Goal: Leave review/rating: Share an evaluation or opinion about a product, service, or content

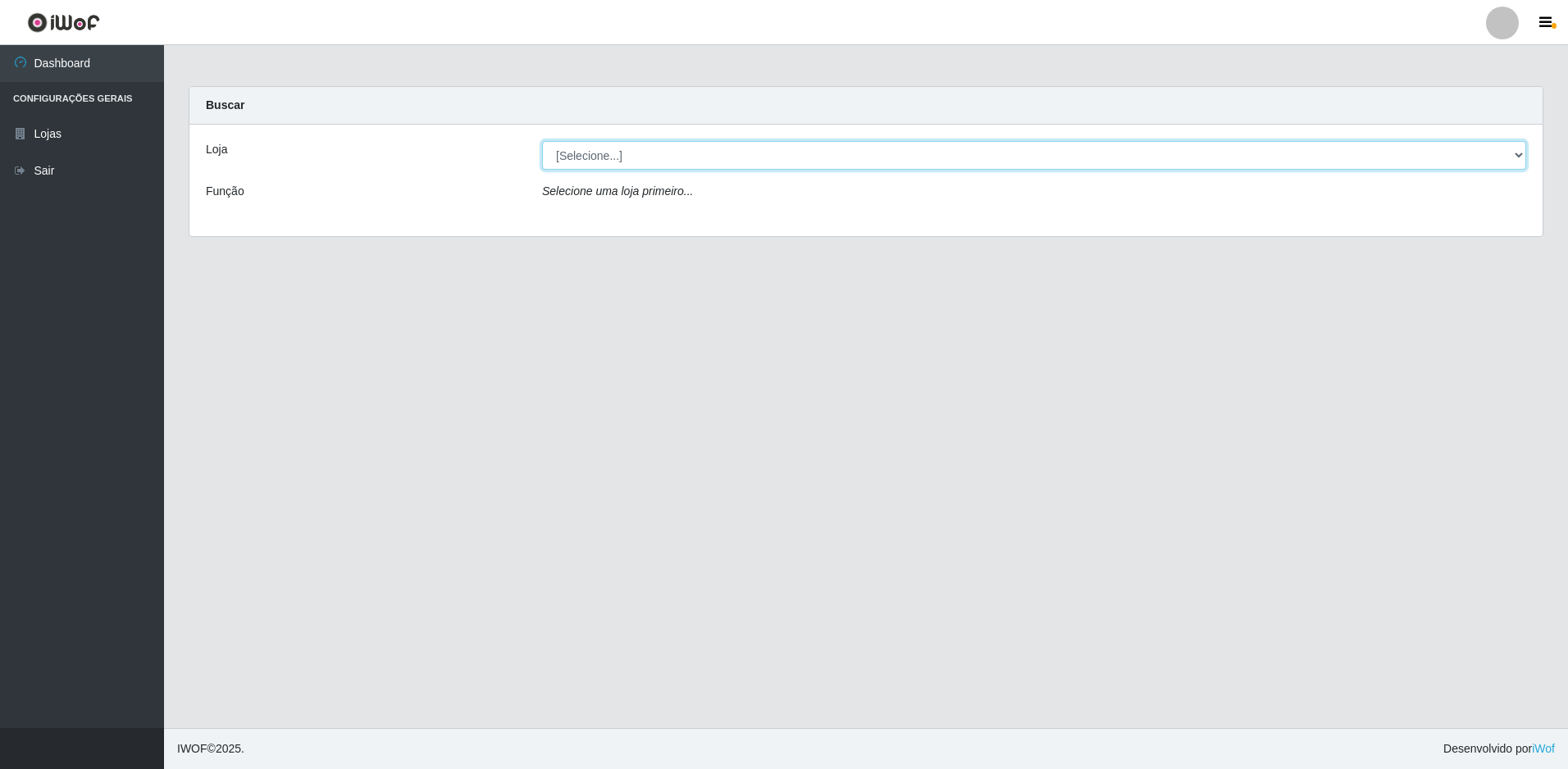
click at [701, 149] on select "[Selecione...] Extraplus - Loja 50 [GEOGRAPHIC_DATA]" at bounding box center [1034, 155] width 984 height 29
select select "451"
click at [542, 141] on select "[Selecione...] Extraplus - Loja 50 [GEOGRAPHIC_DATA]" at bounding box center [1034, 155] width 984 height 29
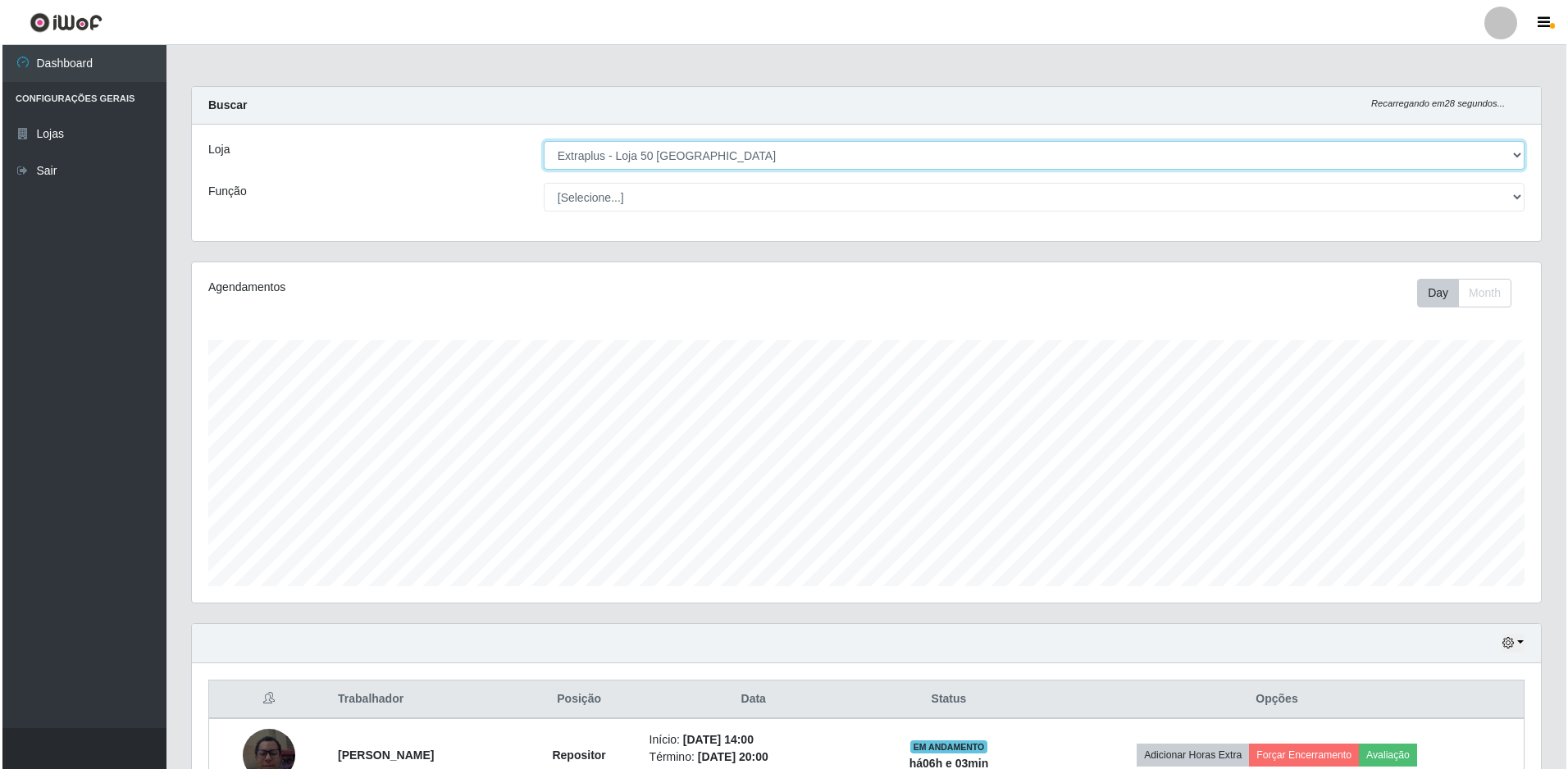
scroll to position [174, 0]
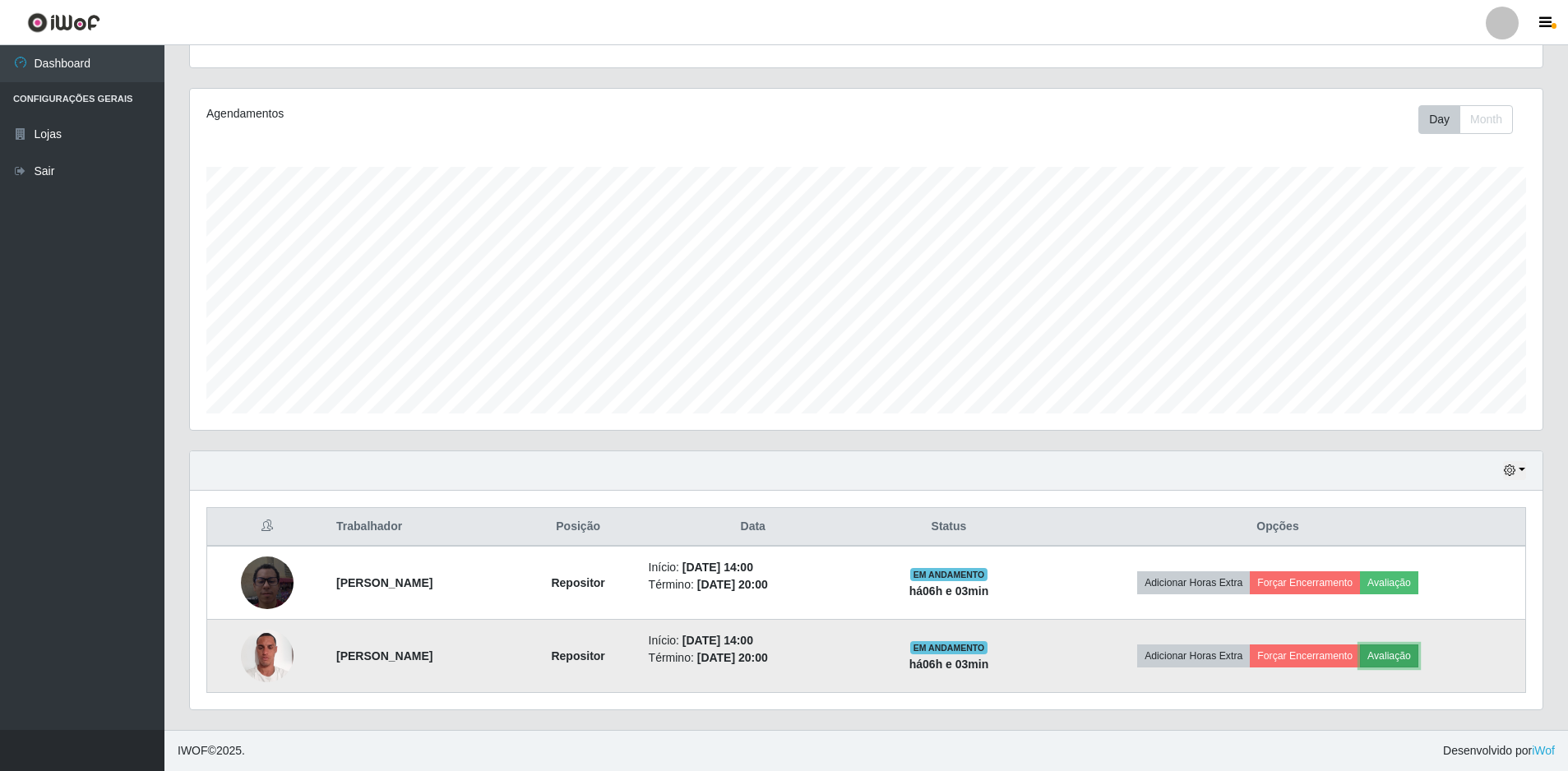
click at [1419, 661] on button "Avaliação" at bounding box center [1389, 655] width 58 height 23
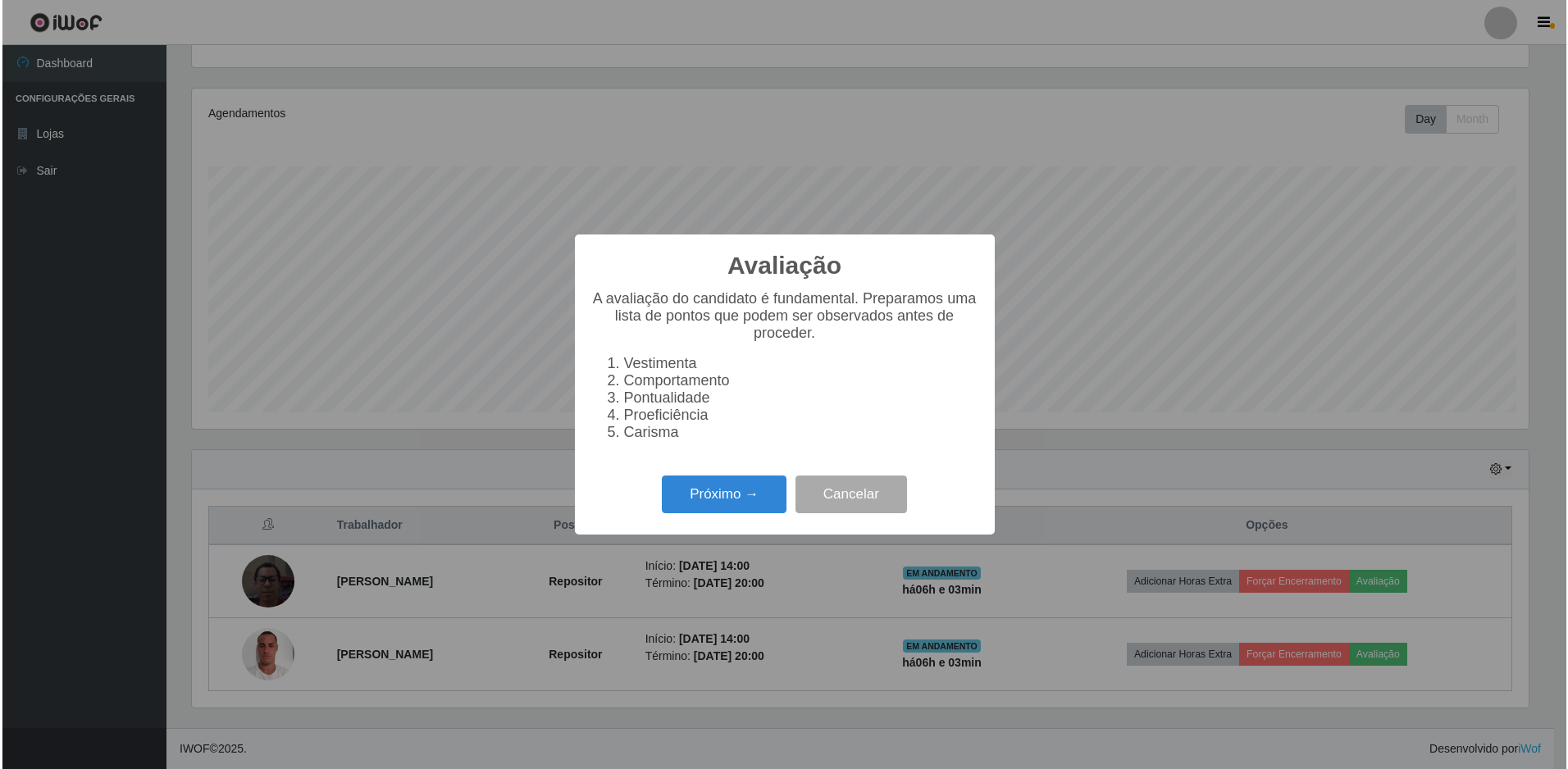
scroll to position [340, 1341]
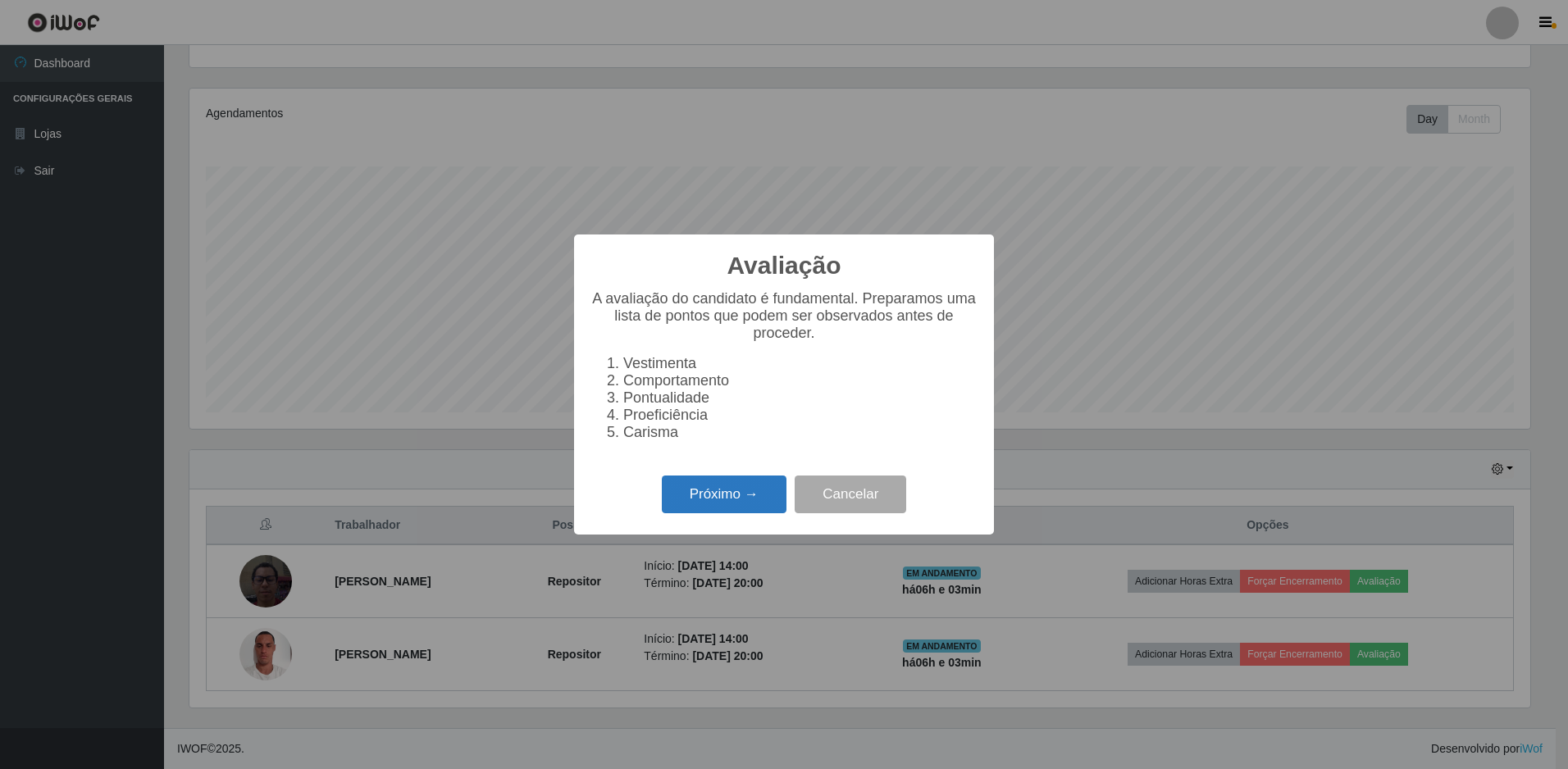
click at [696, 498] on button "Próximo →" at bounding box center [724, 494] width 125 height 38
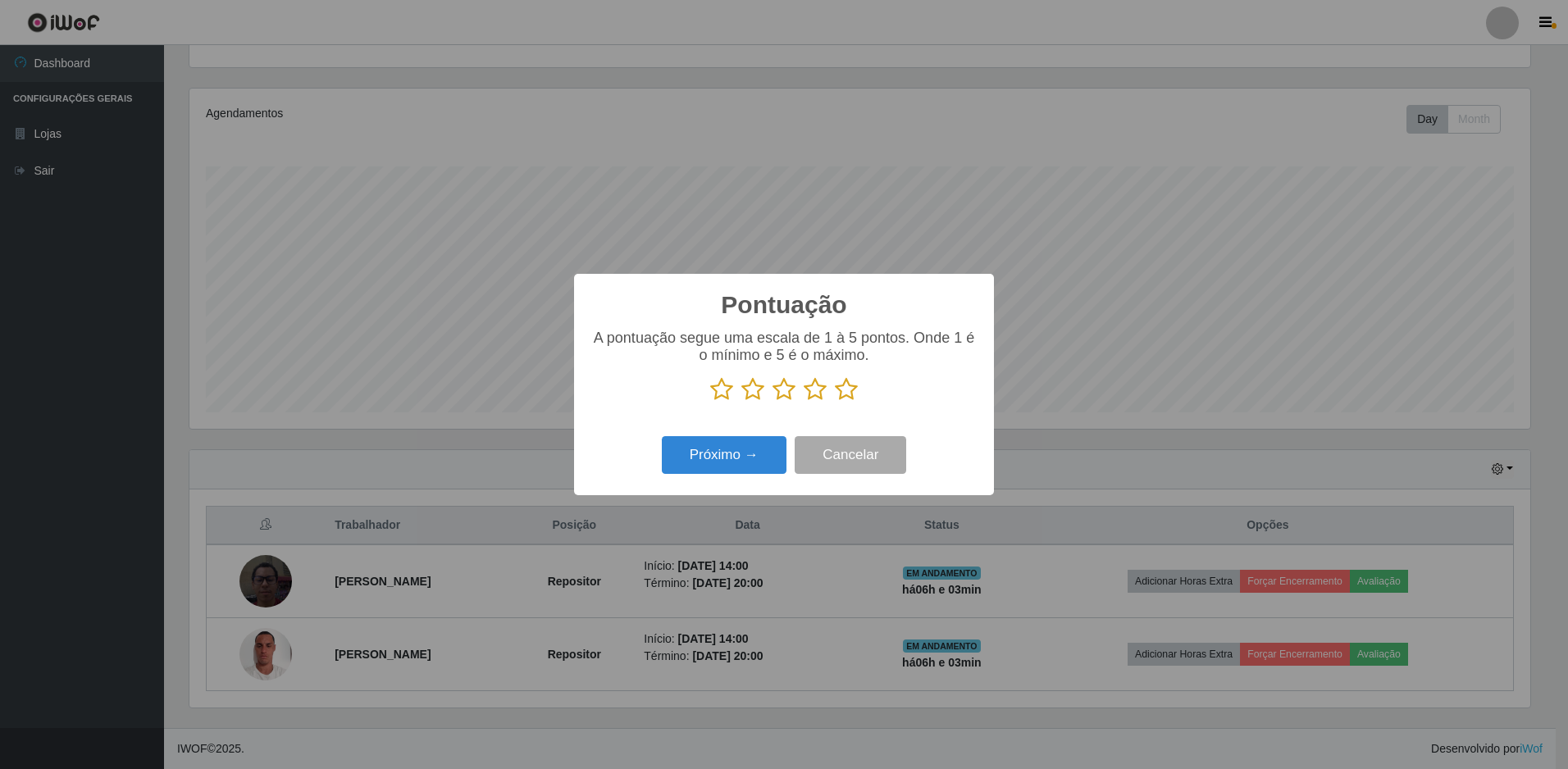
click at [848, 392] on icon at bounding box center [846, 389] width 23 height 25
click at [835, 402] on input "radio" at bounding box center [835, 402] width 0 height 0
click at [726, 462] on button "Próximo →" at bounding box center [724, 455] width 125 height 38
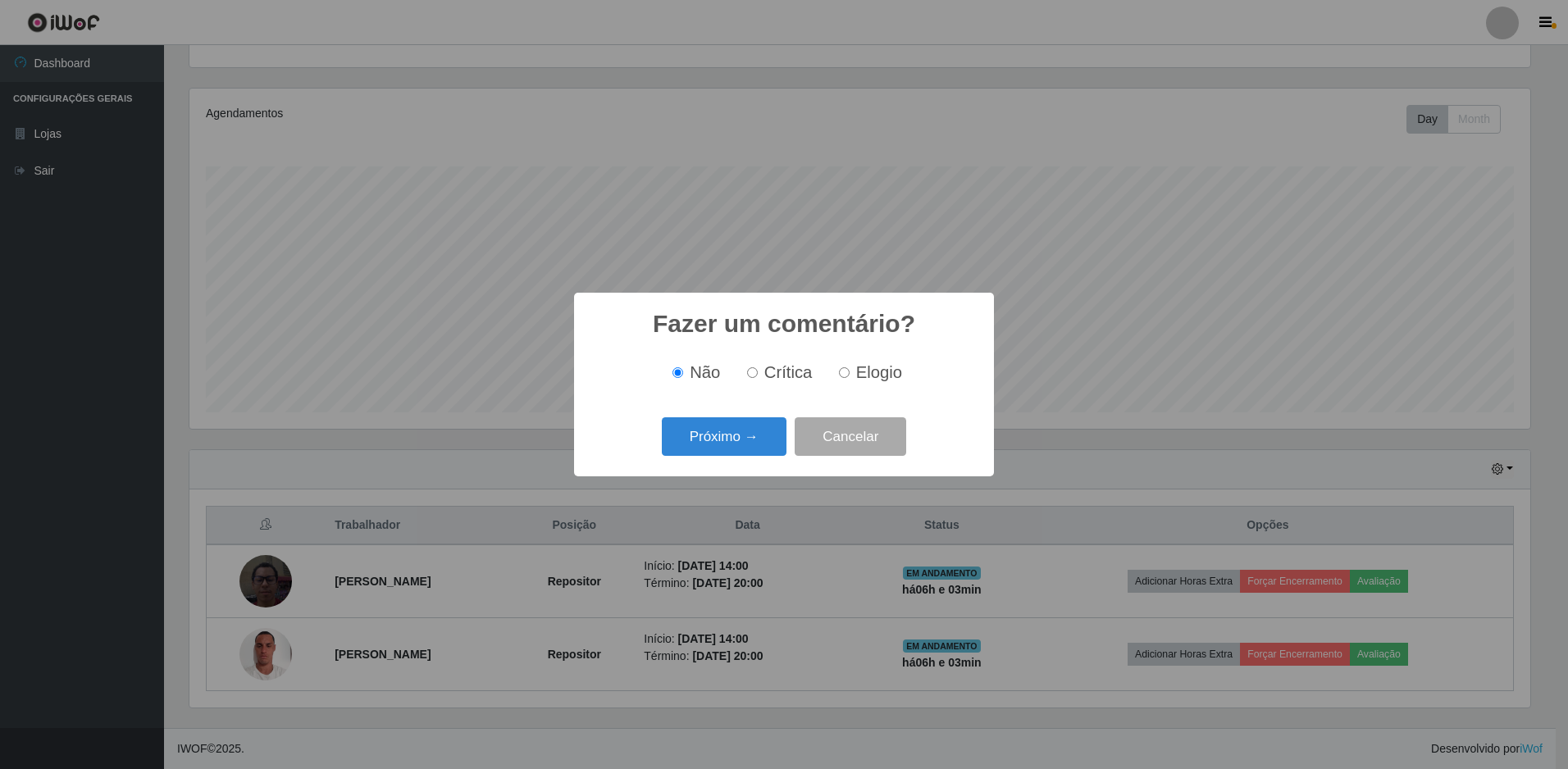
click at [844, 375] on input "Elogio" at bounding box center [844, 373] width 11 height 11
radio input "true"
click at [738, 446] on button "Próximo →" at bounding box center [724, 436] width 125 height 38
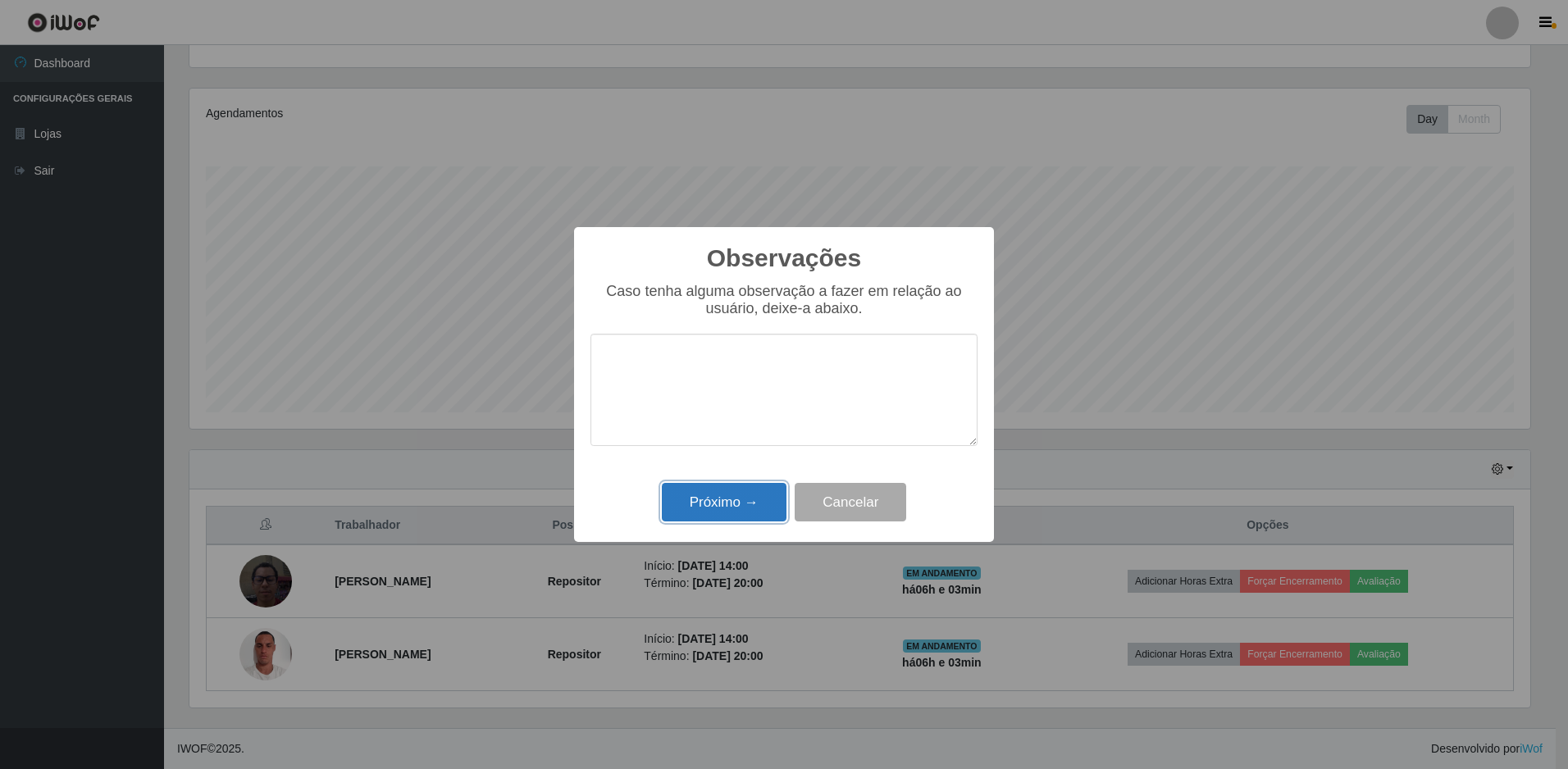
click at [741, 504] on button "Próximo →" at bounding box center [724, 502] width 125 height 38
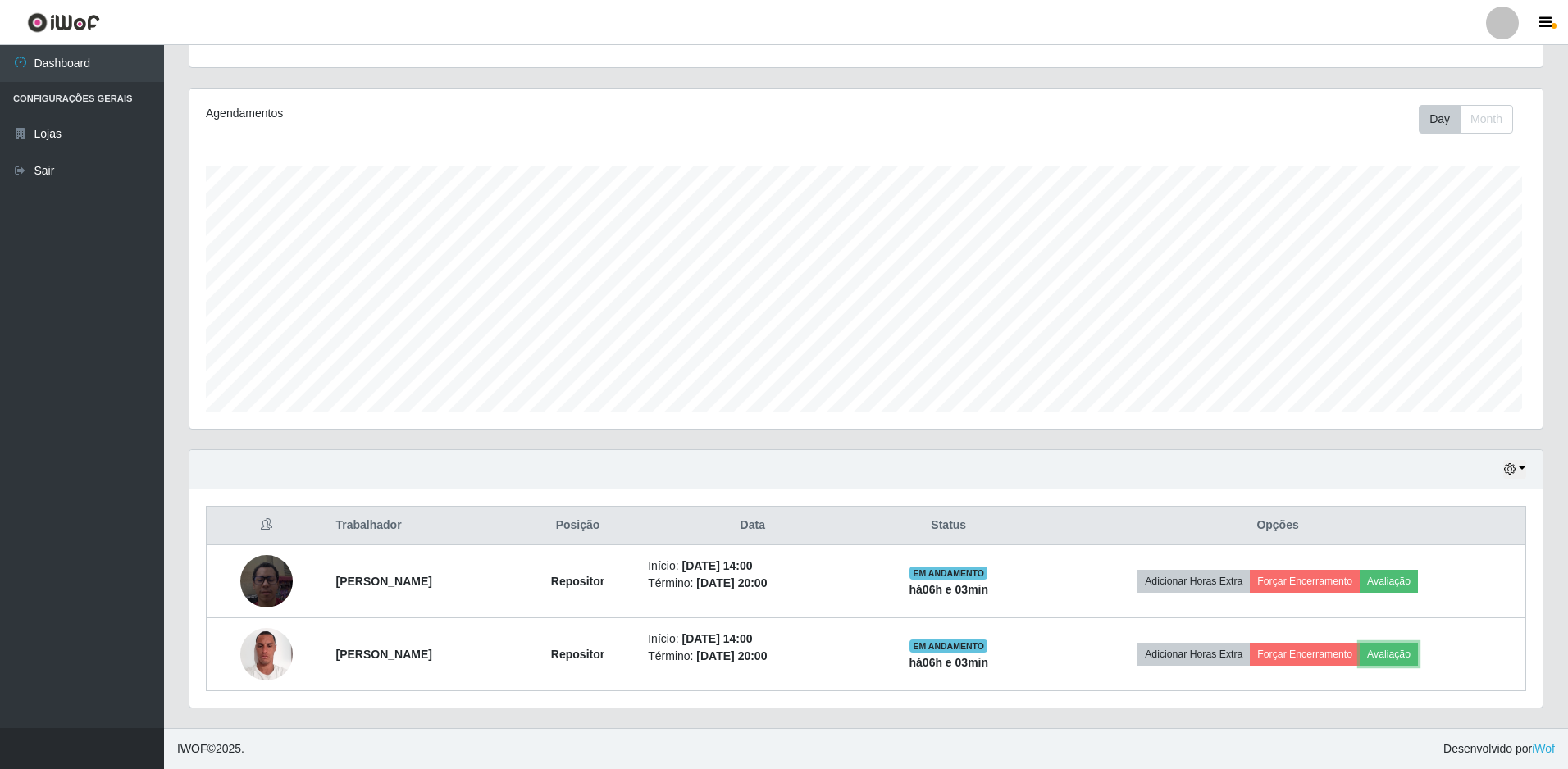
scroll to position [340, 1349]
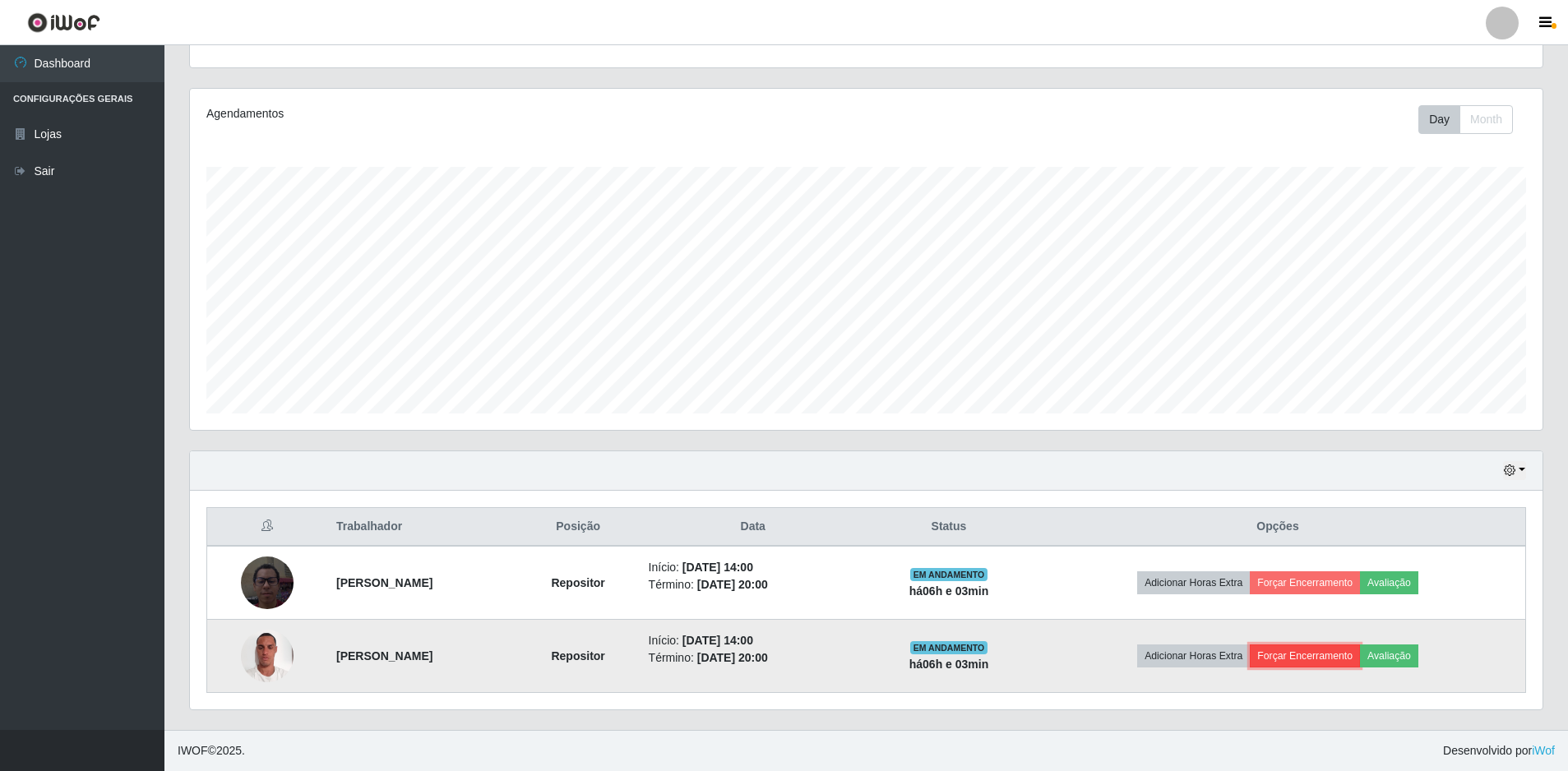
click at [1353, 657] on button "Forçar Encerramento" at bounding box center [1305, 655] width 110 height 23
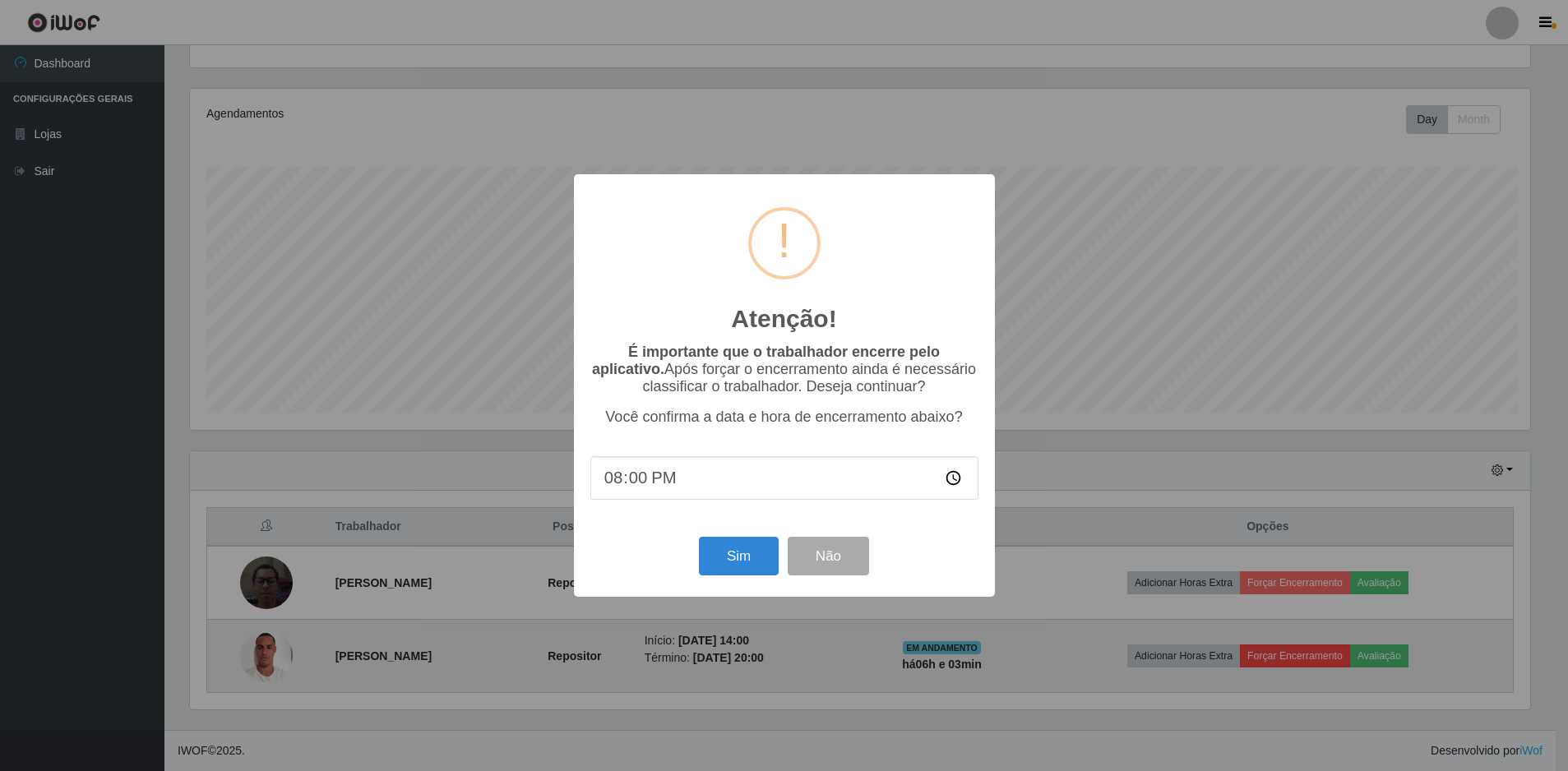
scroll to position [341, 1344]
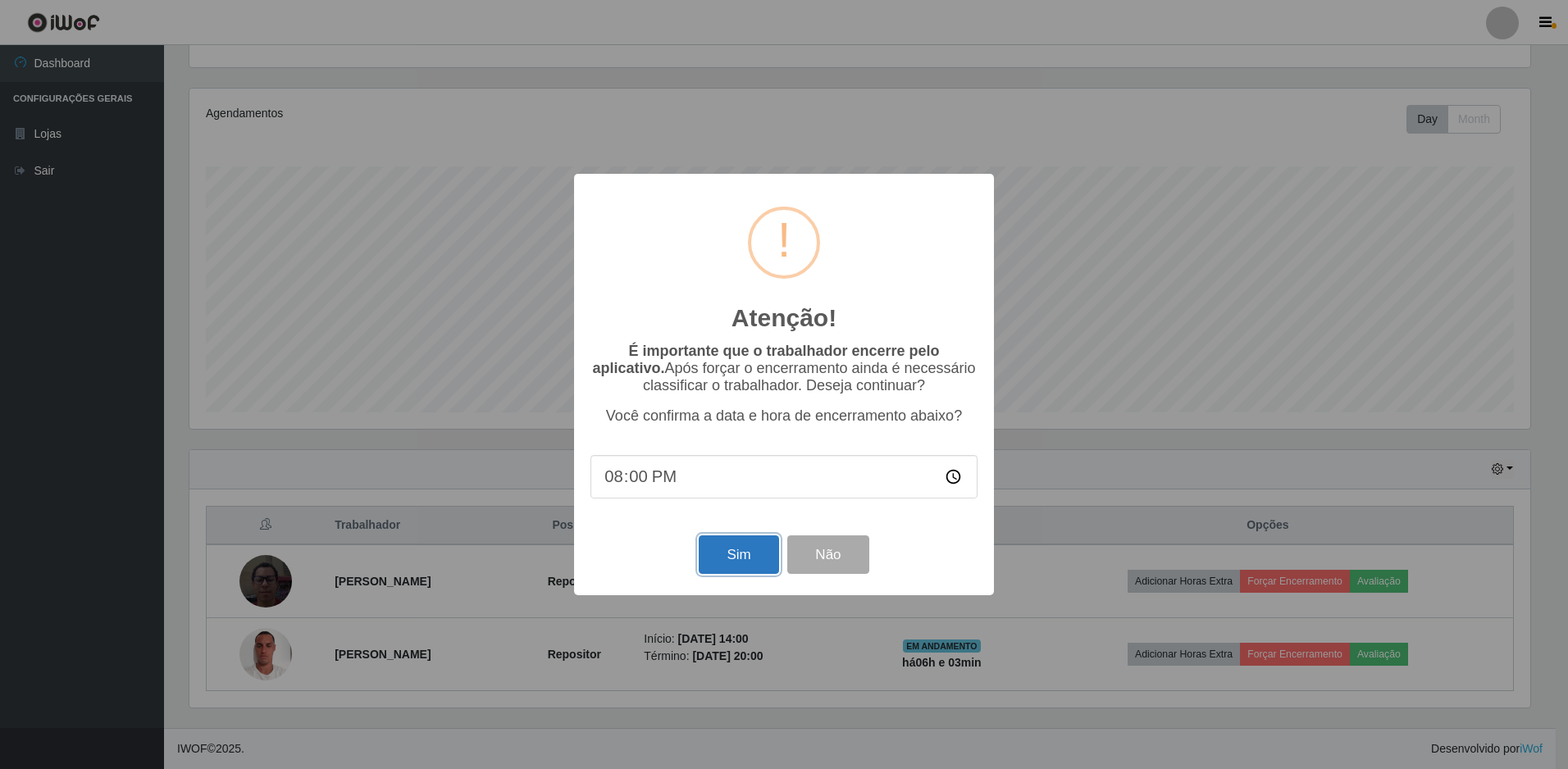
click at [738, 561] on button "Sim" at bounding box center [739, 554] width 80 height 38
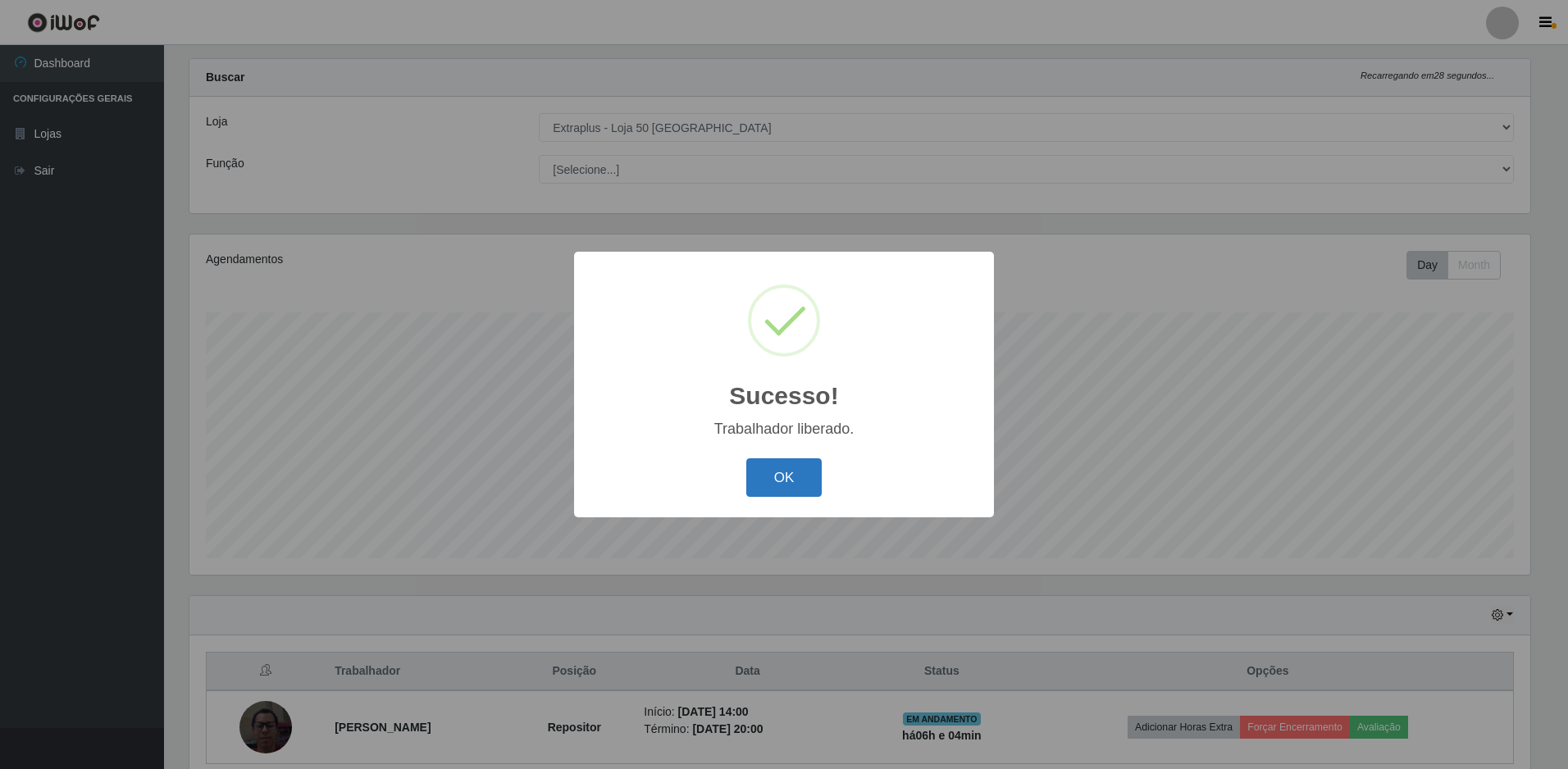
click at [780, 493] on button "OK" at bounding box center [784, 477] width 76 height 38
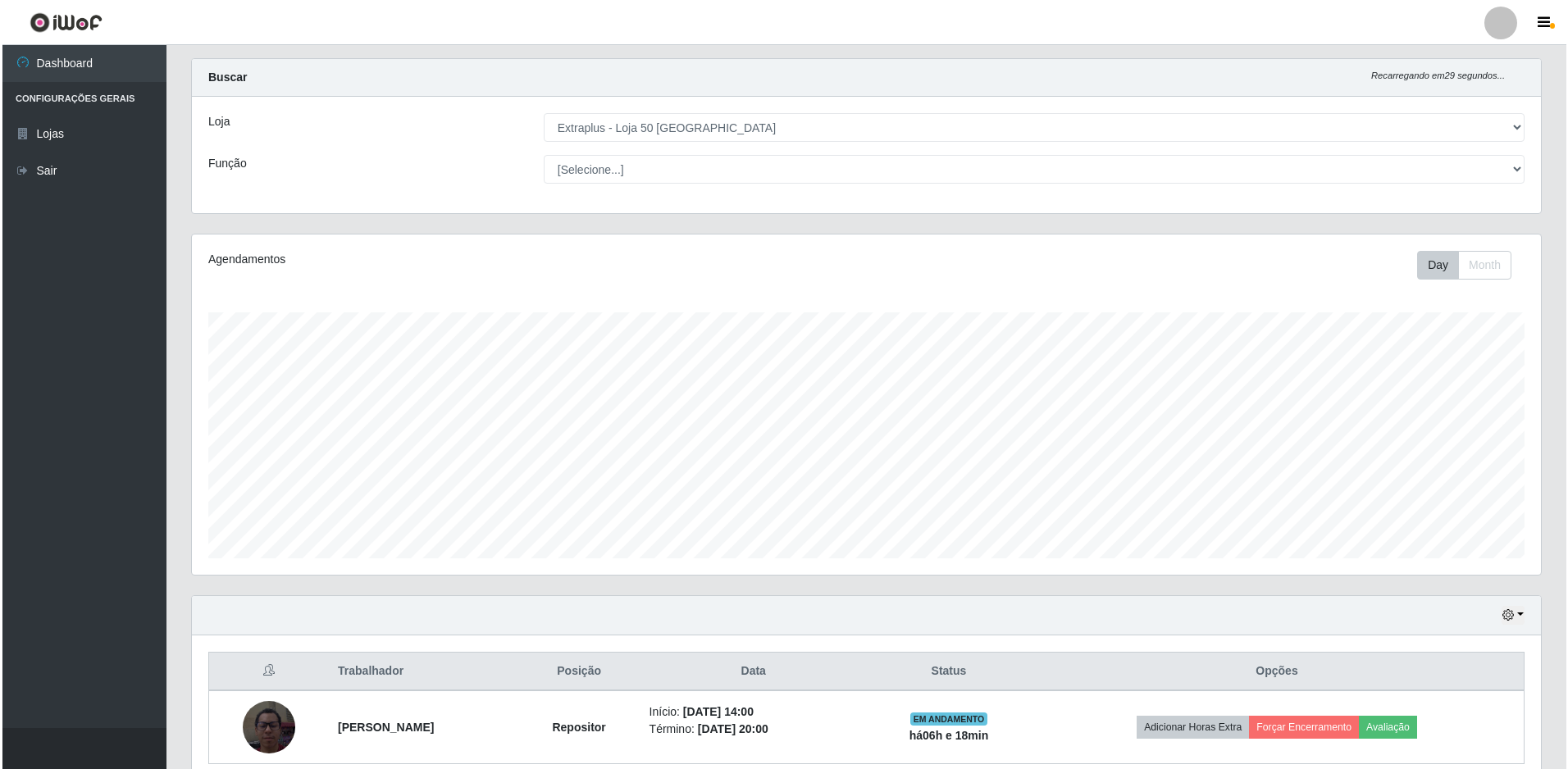
scroll to position [101, 0]
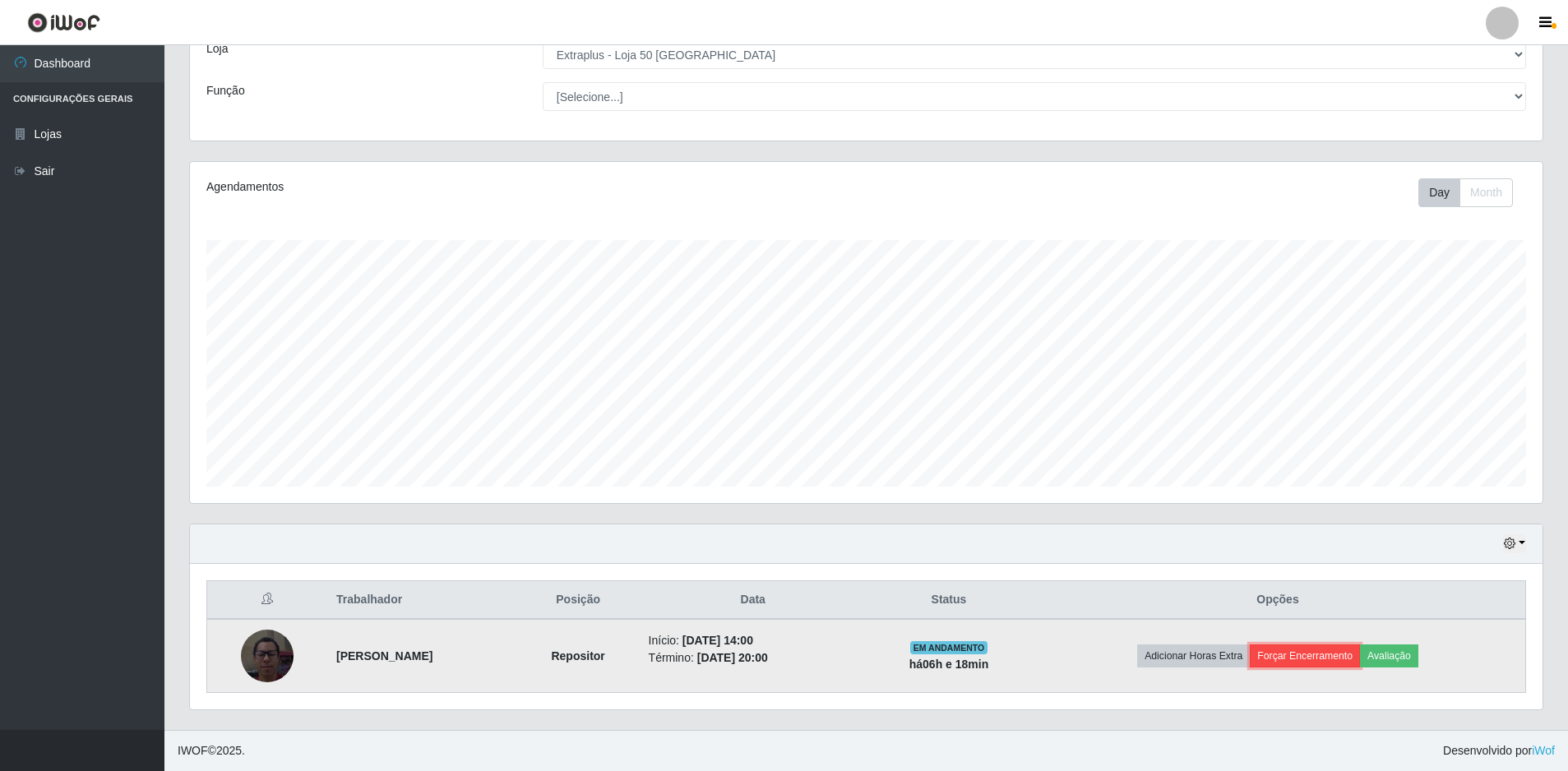
click at [1356, 658] on button "Forçar Encerramento" at bounding box center [1305, 655] width 110 height 23
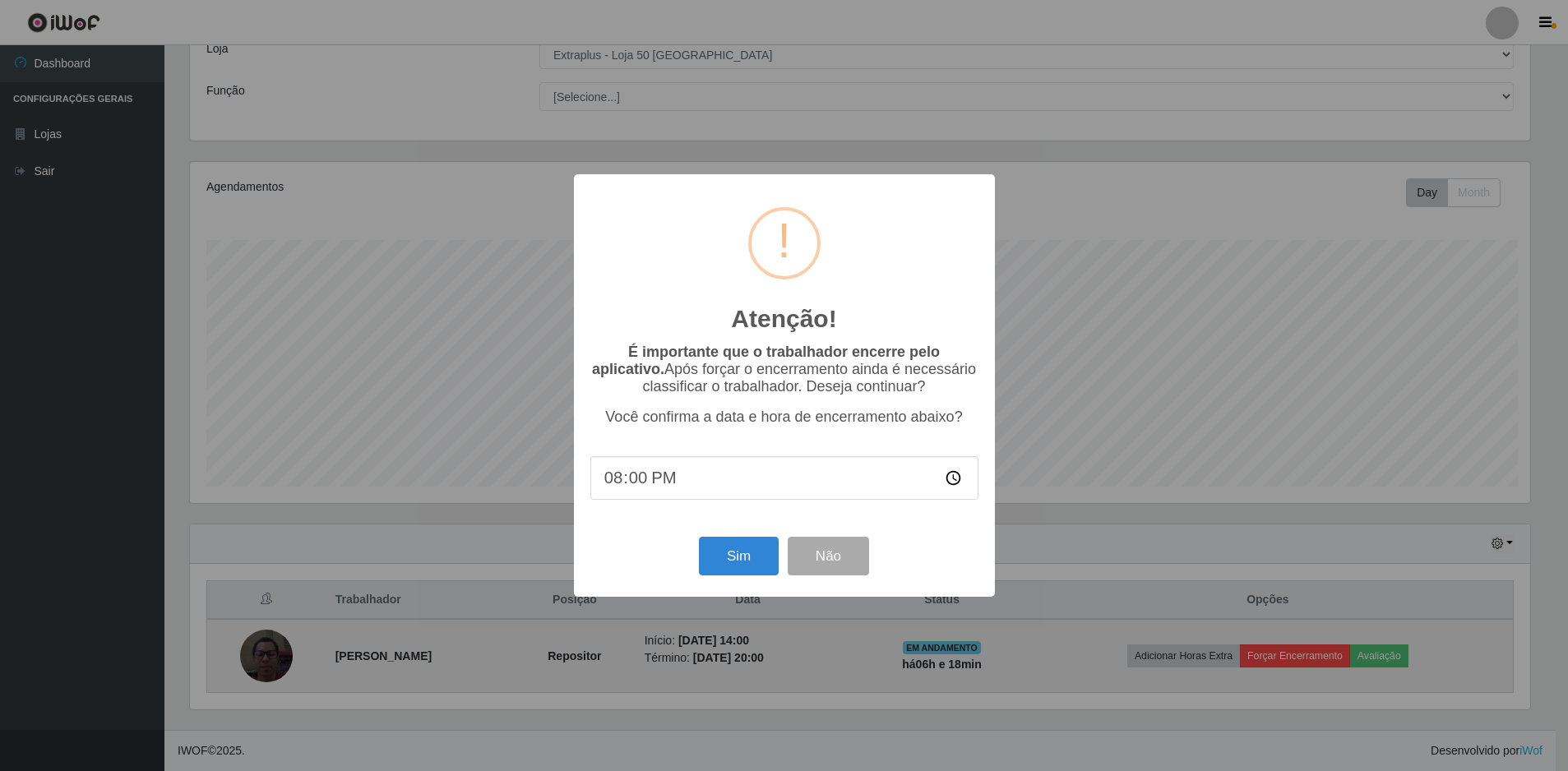
scroll to position [341, 1344]
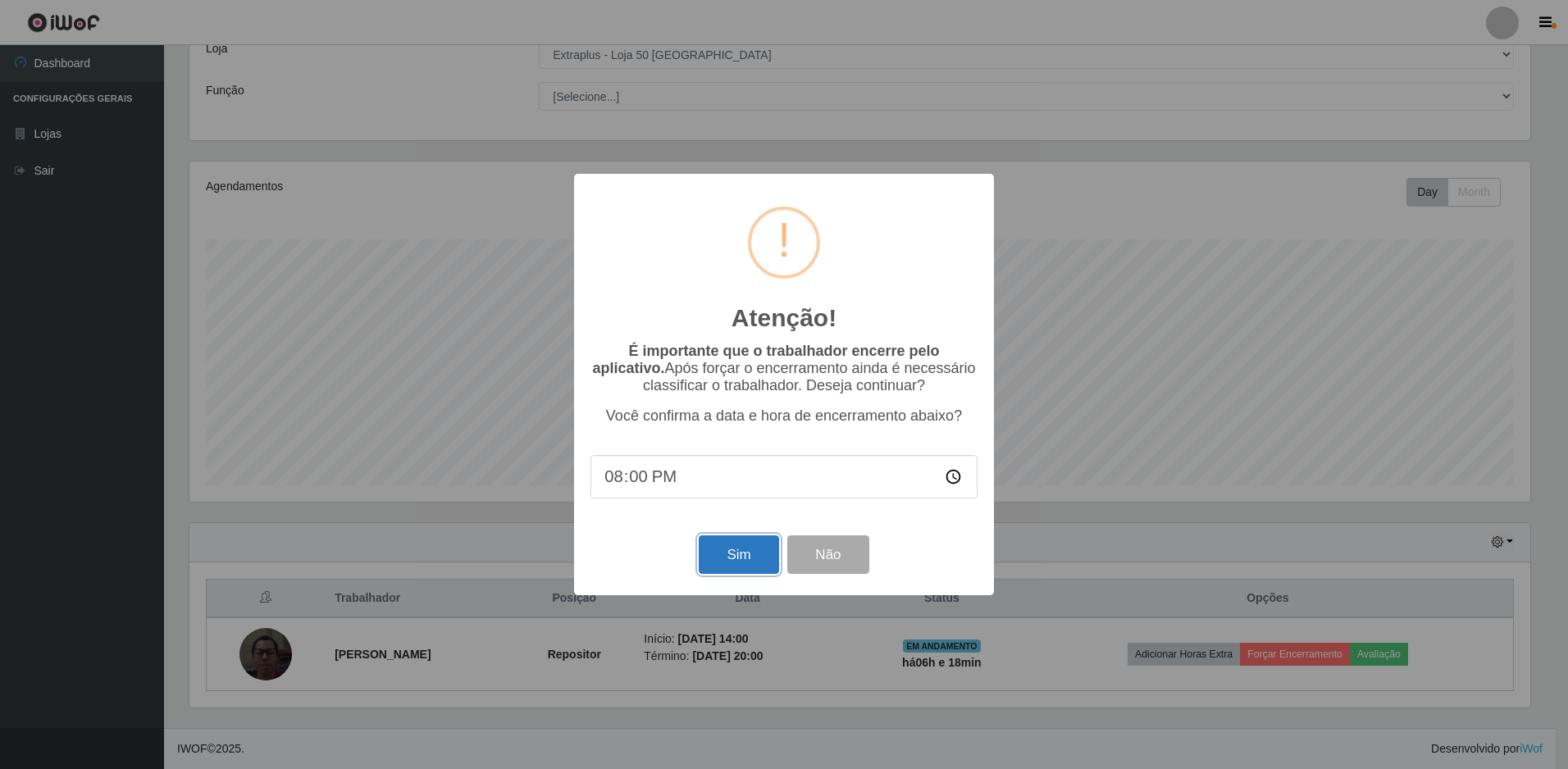
click at [711, 556] on button "Sim" at bounding box center [739, 554] width 80 height 38
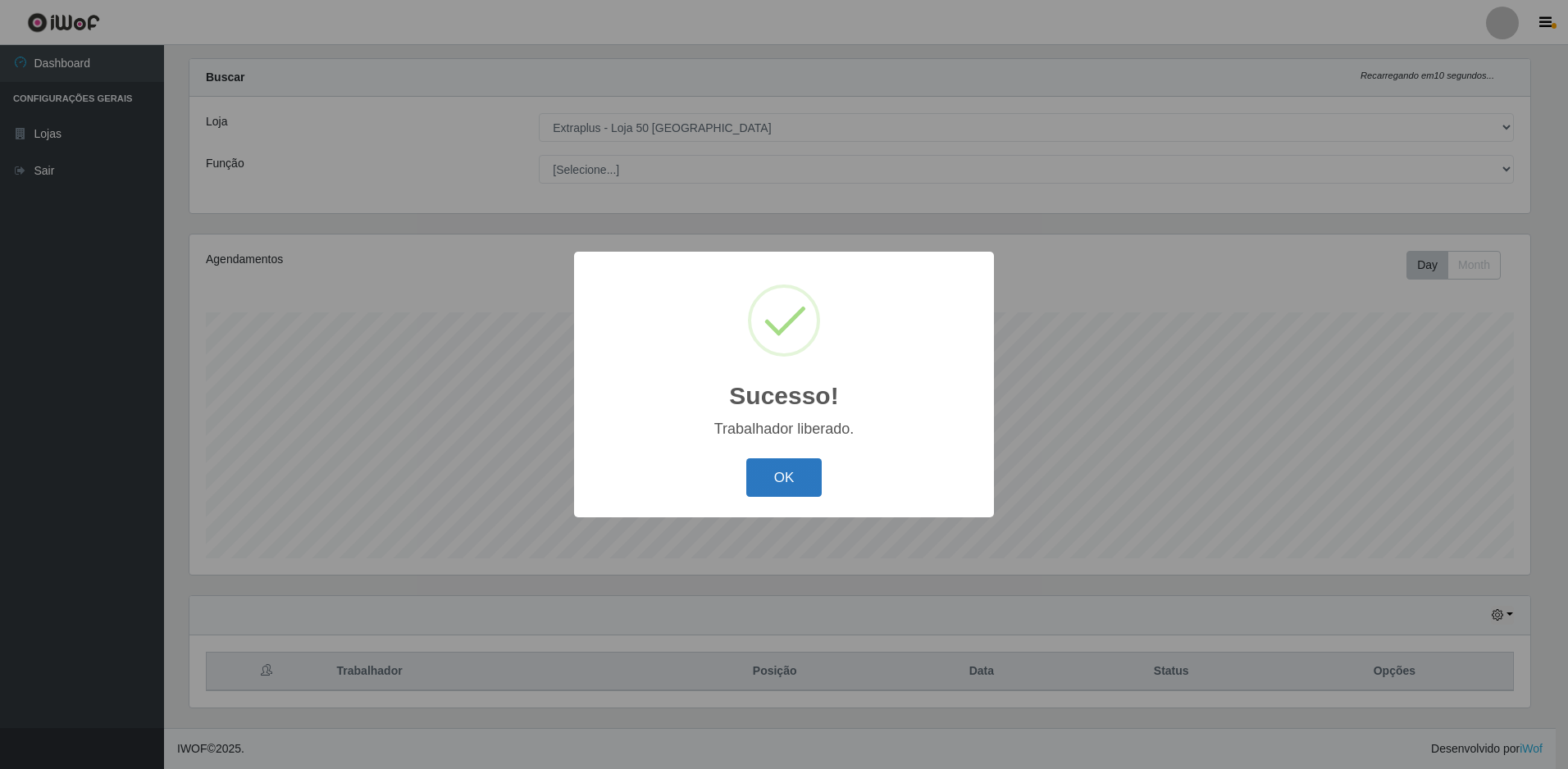
click at [778, 466] on button "OK" at bounding box center [784, 477] width 76 height 38
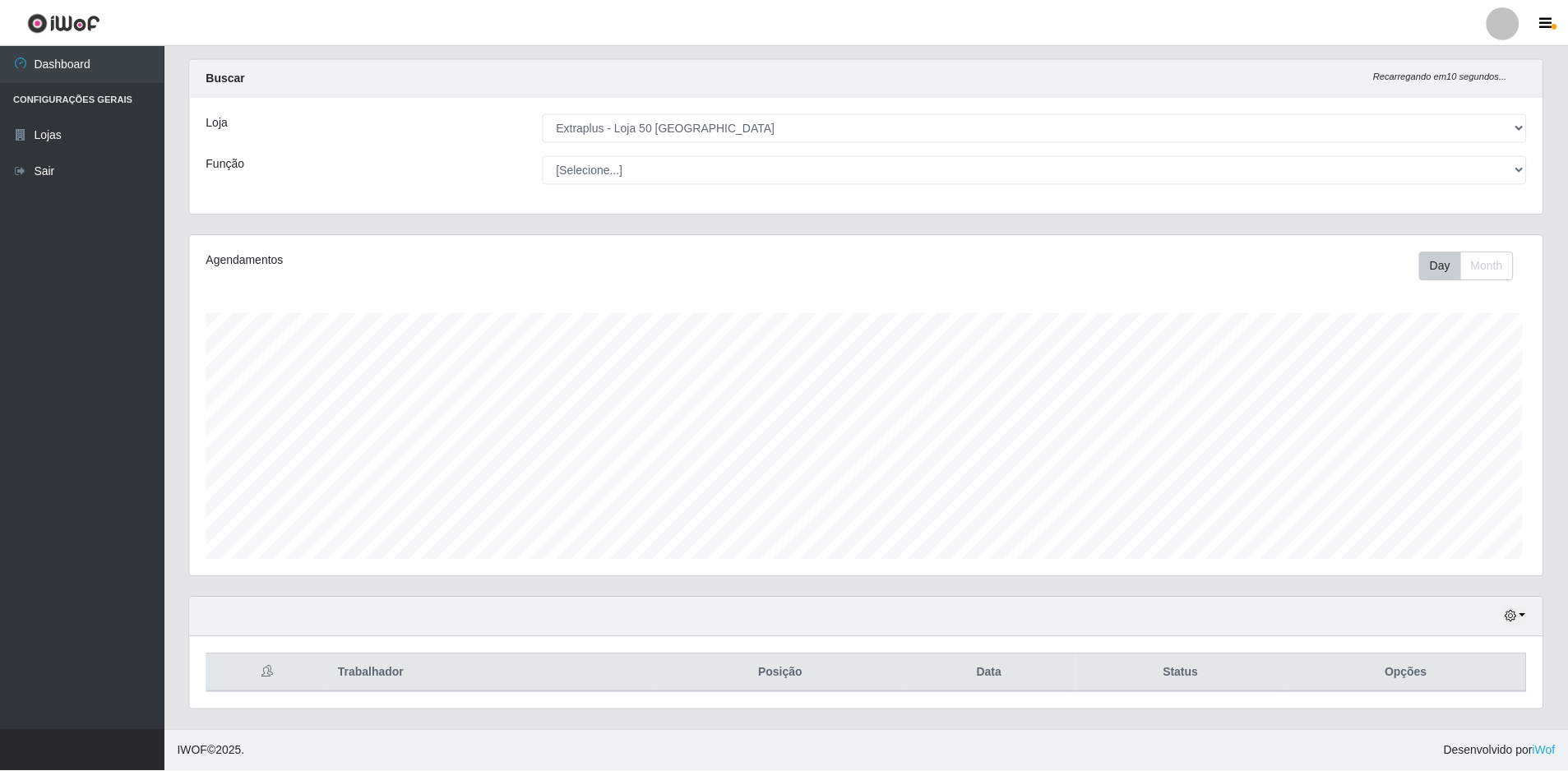
scroll to position [341, 1352]
